Goal: Find specific page/section: Find specific page/section

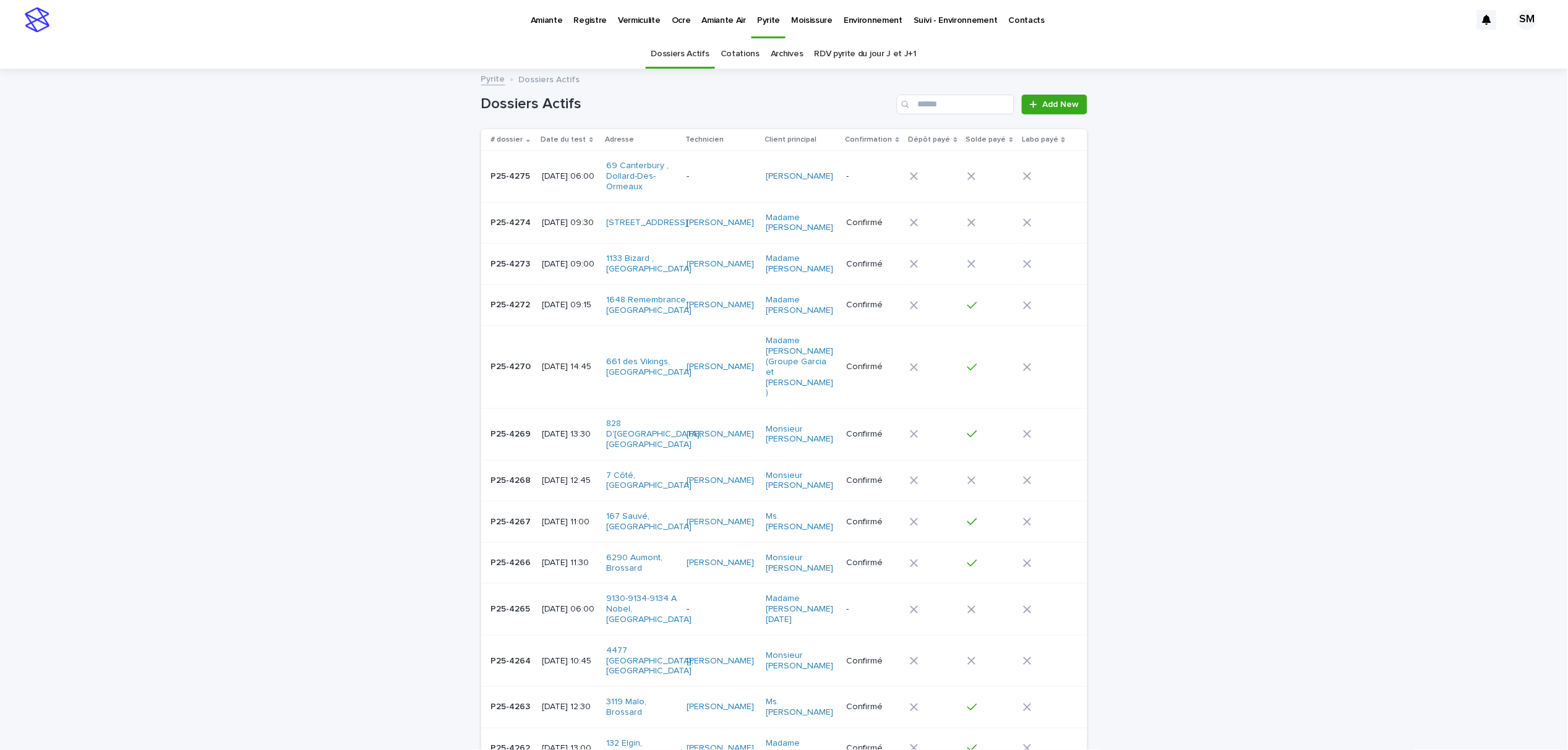
click at [742, 57] on link "Cotations" at bounding box center [740, 54] width 39 height 29
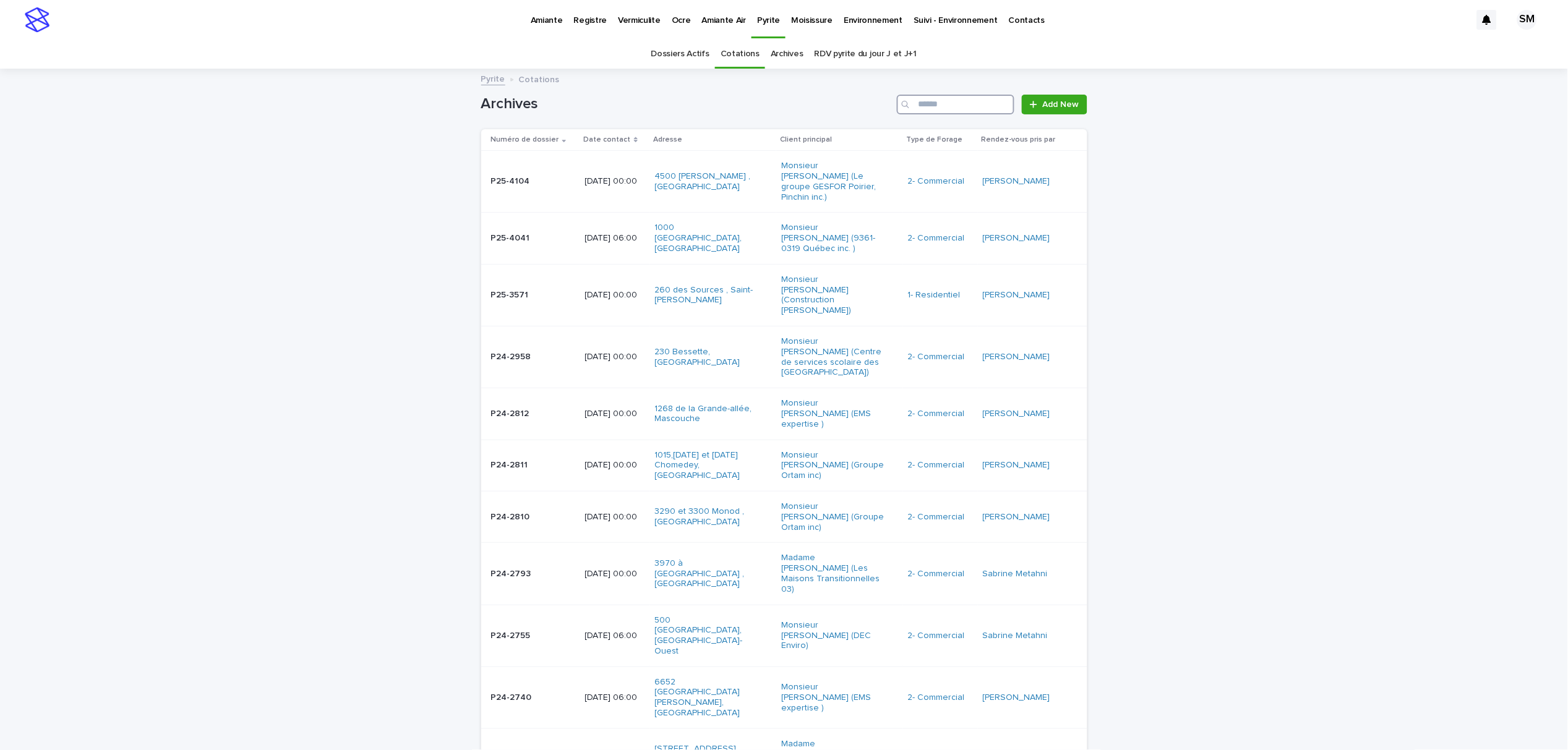
click at [942, 108] on input "Search" at bounding box center [956, 104] width 118 height 20
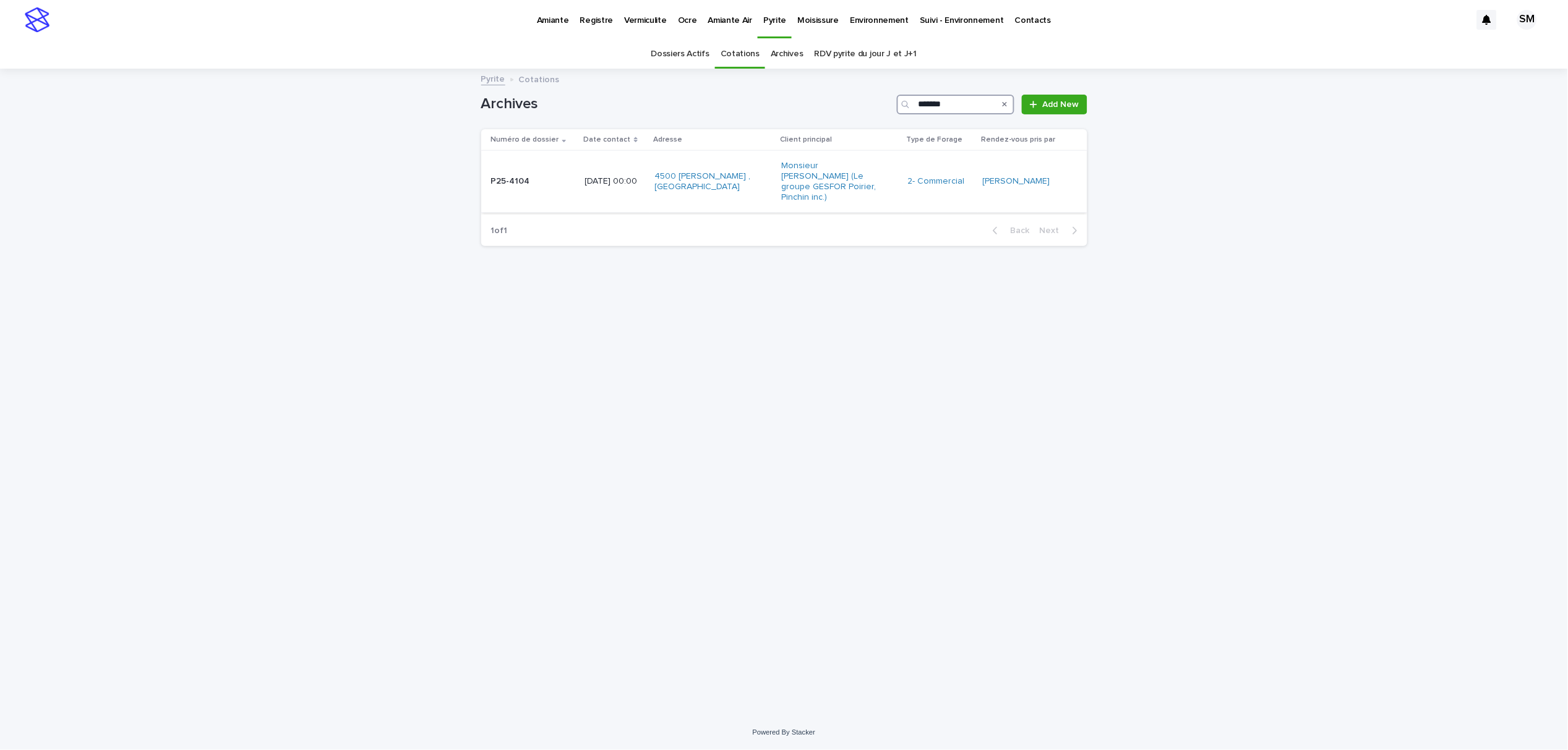
type input "*******"
click at [493, 188] on td "P25-4104 P25-4104" at bounding box center [530, 181] width 99 height 62
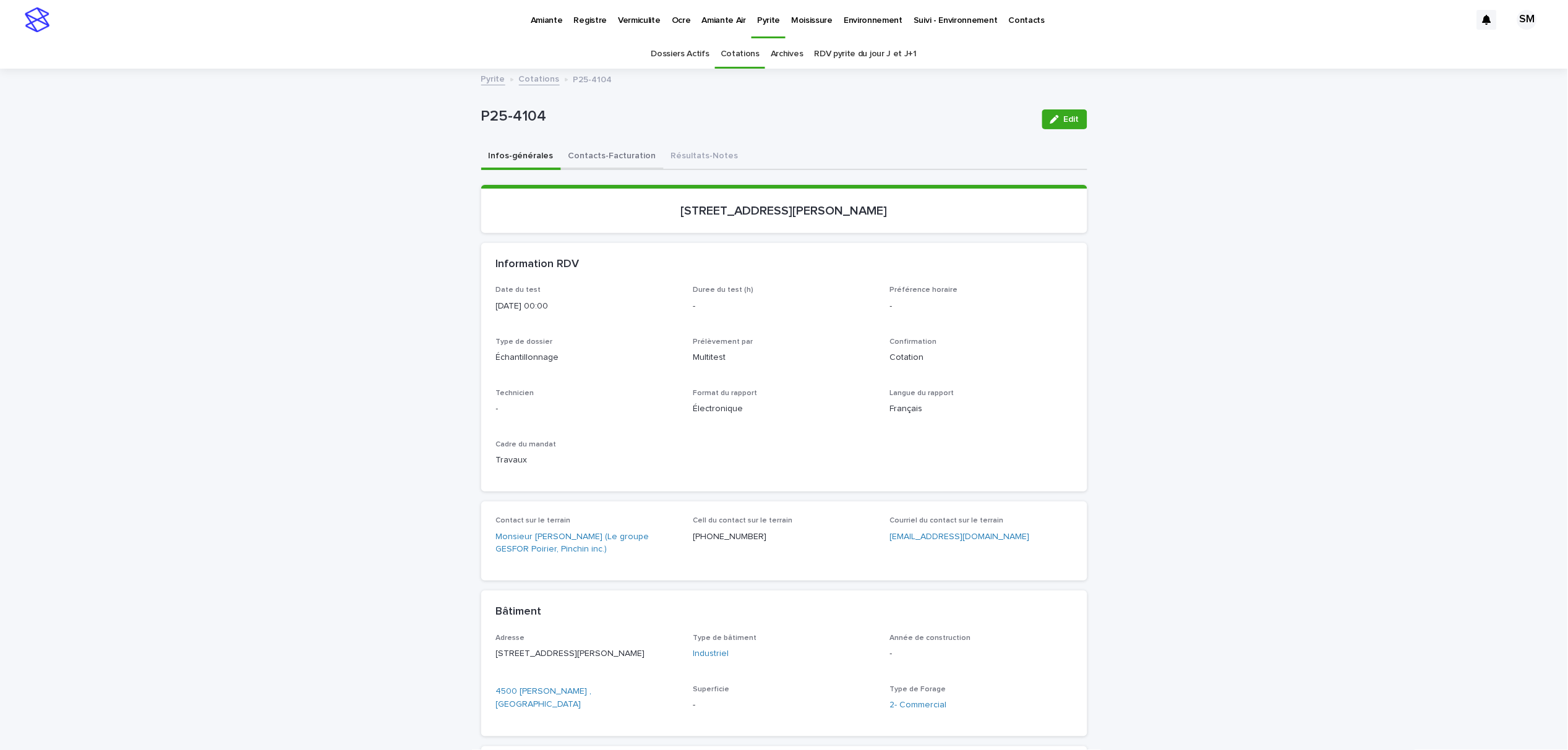
click at [582, 157] on button "Contacts-Facturation" at bounding box center [612, 157] width 103 height 26
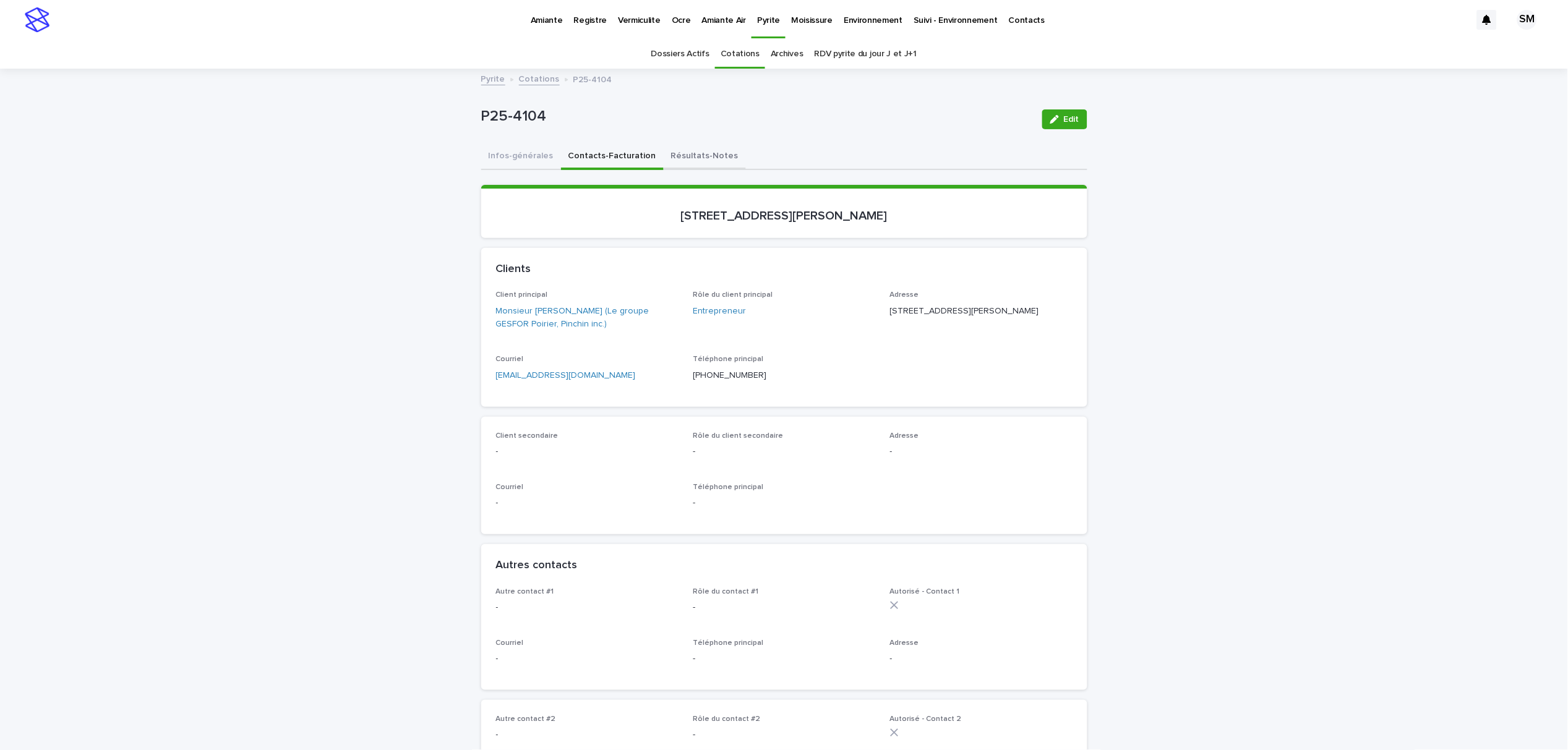
click at [693, 159] on button "Résultats-Notes" at bounding box center [705, 157] width 83 height 26
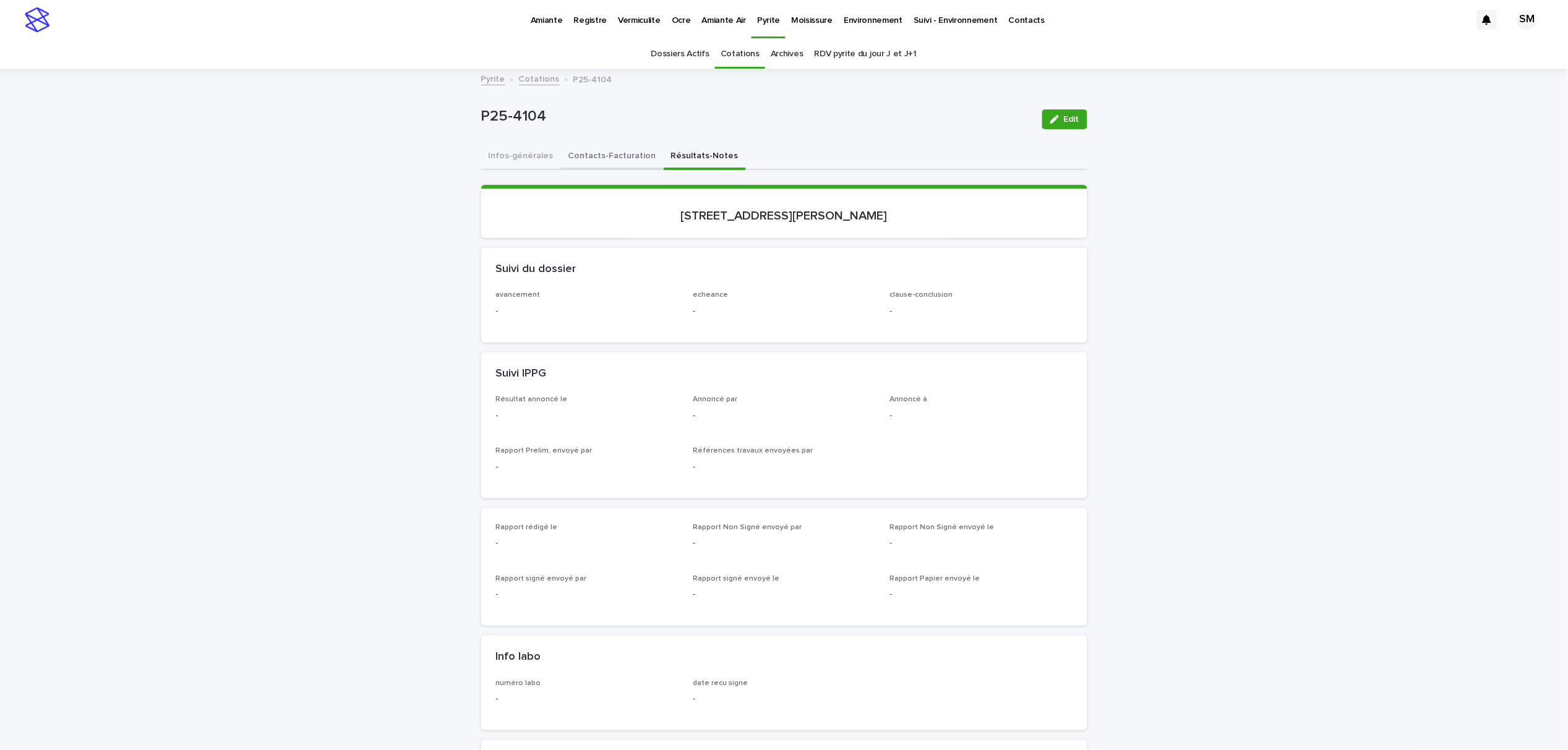
click at [591, 159] on button "Contacts-Facturation" at bounding box center [612, 157] width 103 height 26
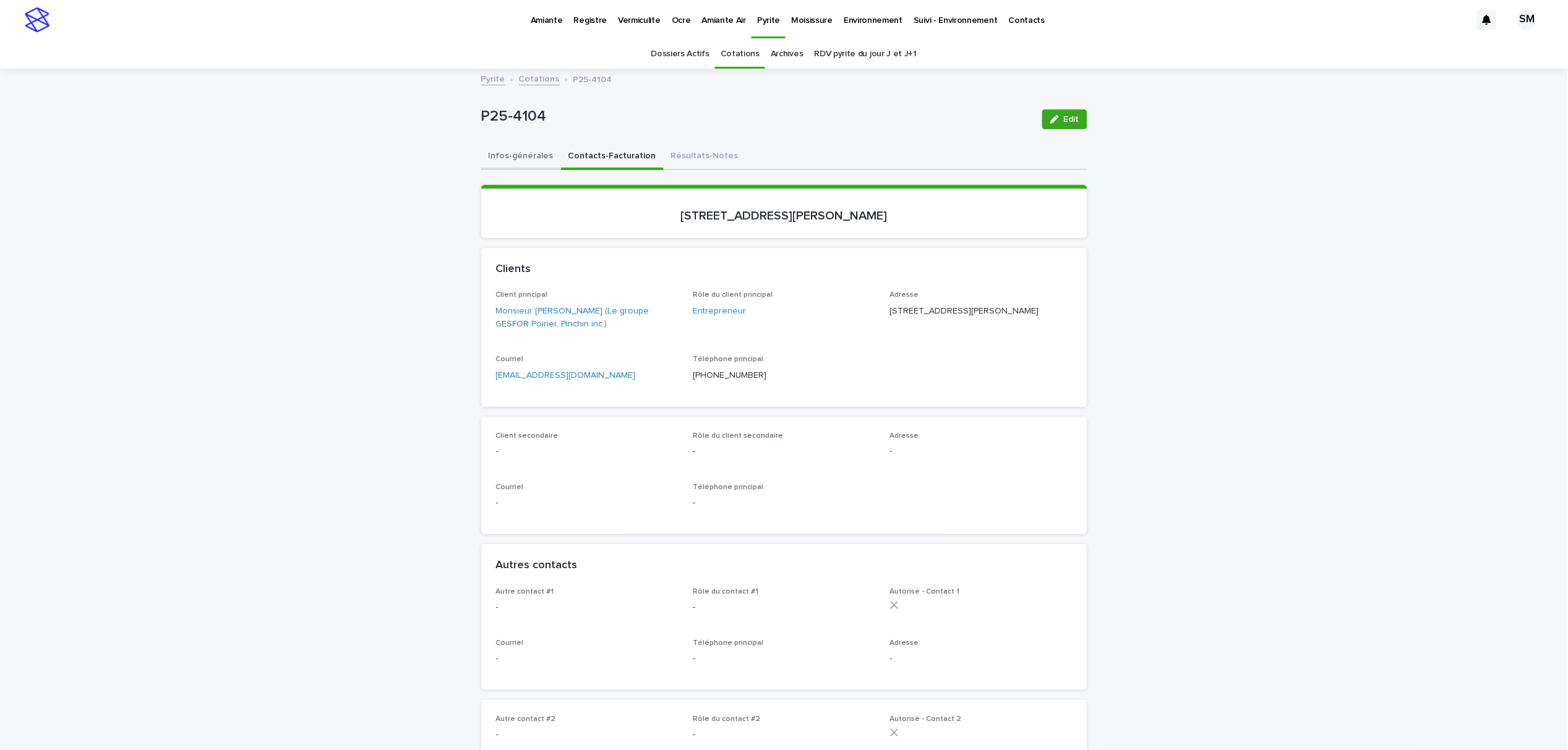
click at [522, 160] on button "Infos-générales" at bounding box center [521, 157] width 80 height 26
